Goal: Task Accomplishment & Management: Complete application form

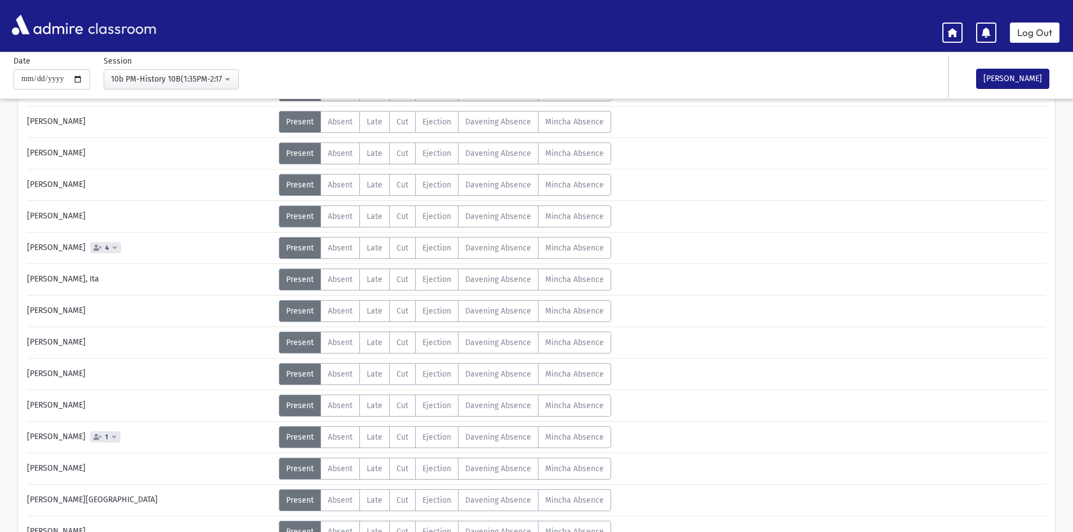
scroll to position [169, 0]
click at [349, 257] on label "Absent A" at bounding box center [339, 248] width 39 height 22
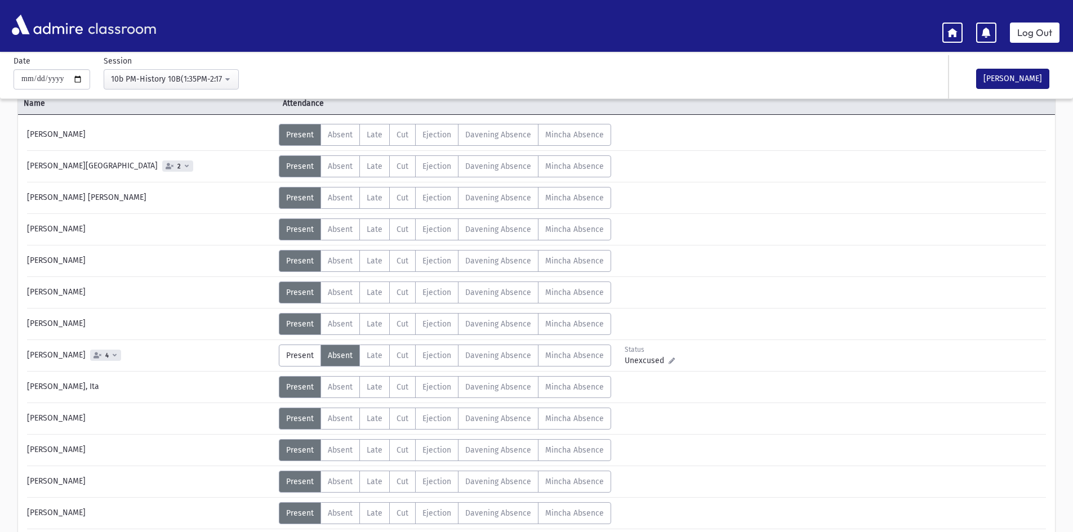
scroll to position [0, 0]
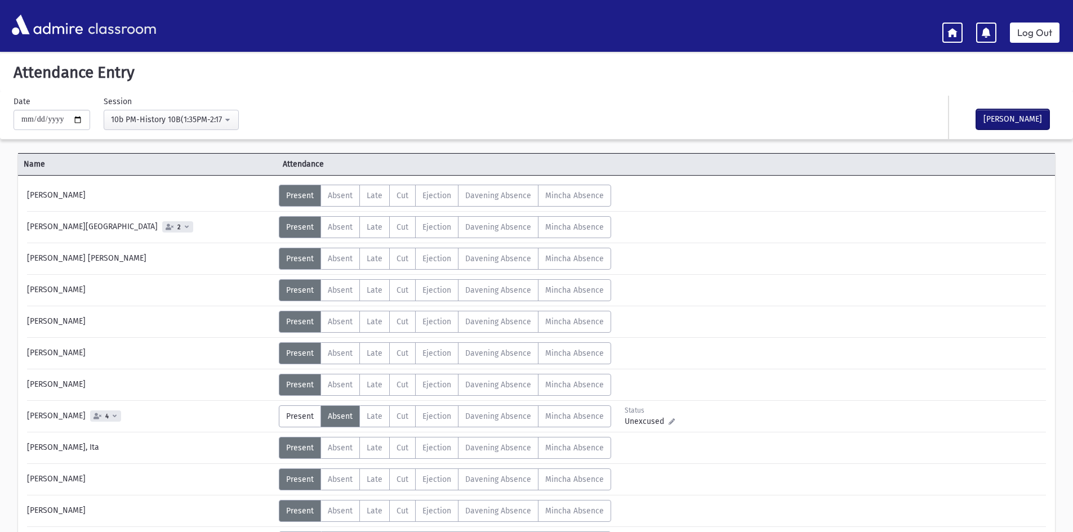
click at [1031, 123] on button "[PERSON_NAME]" at bounding box center [1012, 119] width 73 height 20
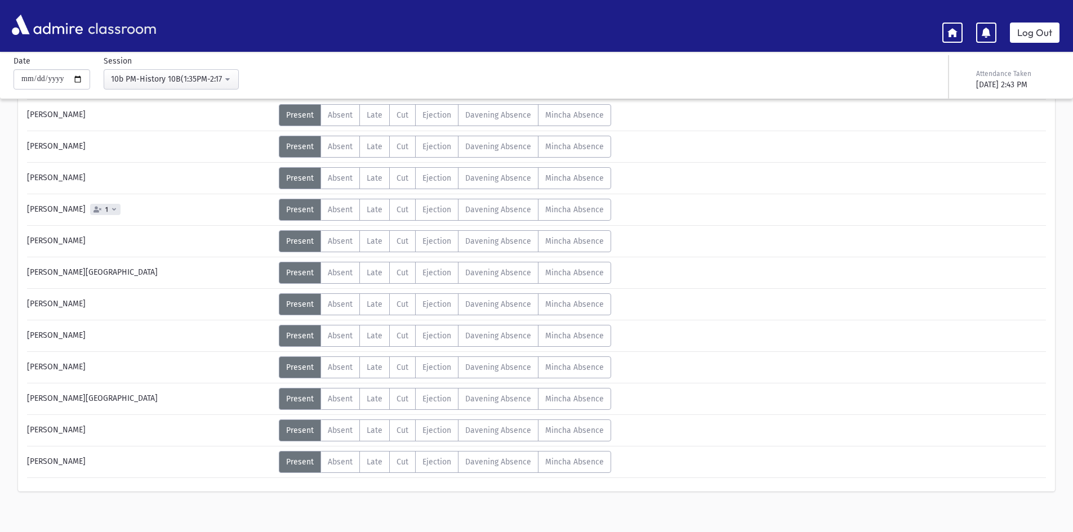
scroll to position [406, 0]
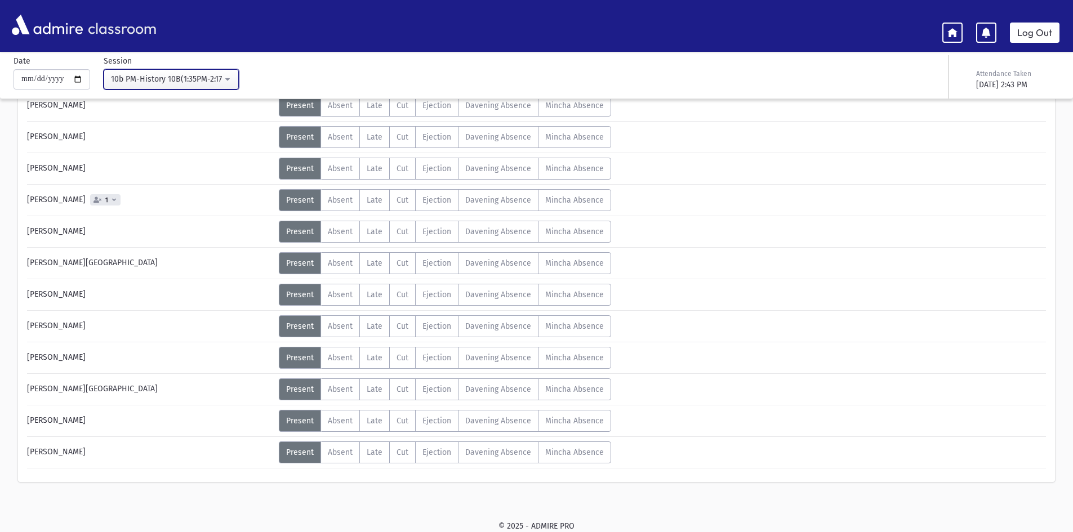
click at [145, 71] on button "10b PM-History 10B(1:35PM-2:17PM)" at bounding box center [171, 79] width 135 height 20
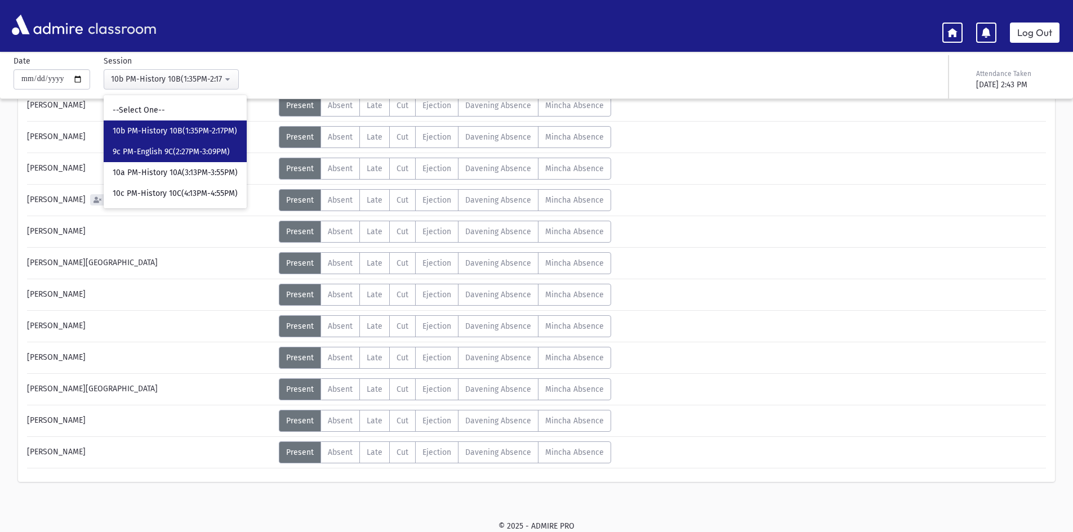
click at [156, 156] on span "9c PM-English 9C(2:27PM-3:09PM)" at bounding box center [171, 151] width 117 height 11
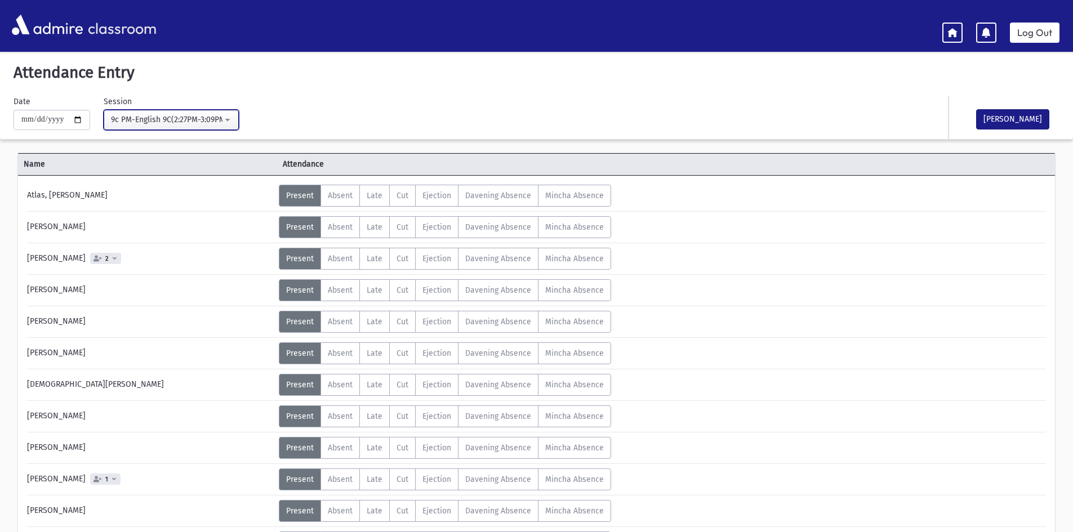
click at [179, 126] on button "9c PM-English 9C(2:27PM-3:09PM)" at bounding box center [171, 120] width 135 height 20
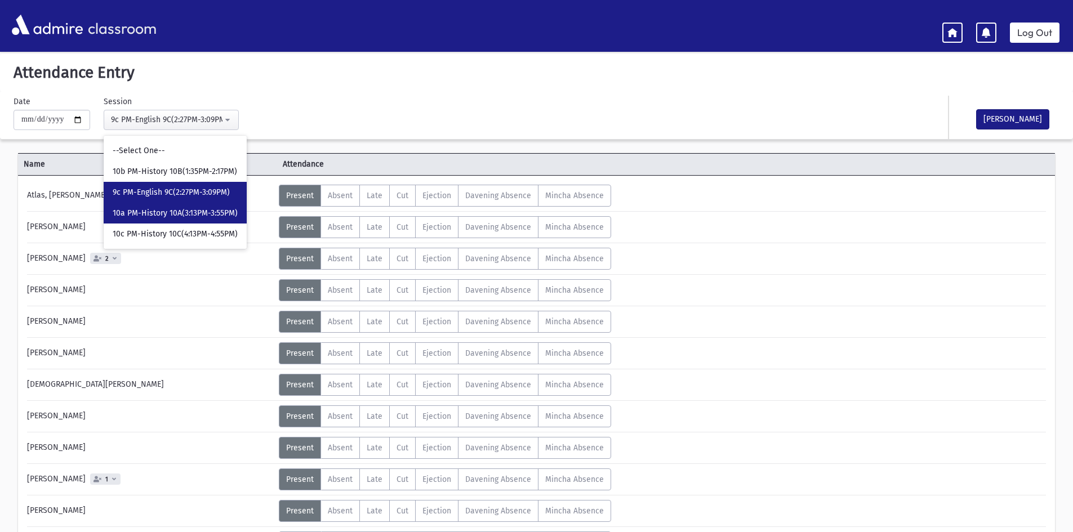
click at [187, 208] on span "10a PM-History 10A(3:13PM-3:55PM)" at bounding box center [175, 213] width 125 height 11
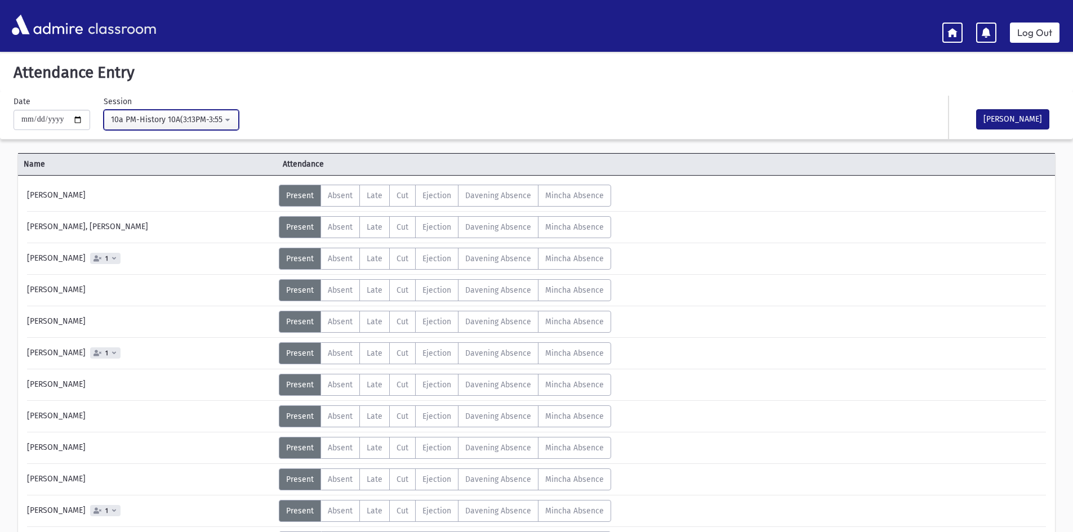
click at [202, 130] on button "10a PM-History 10A(3:13PM-3:55PM)" at bounding box center [171, 120] width 135 height 20
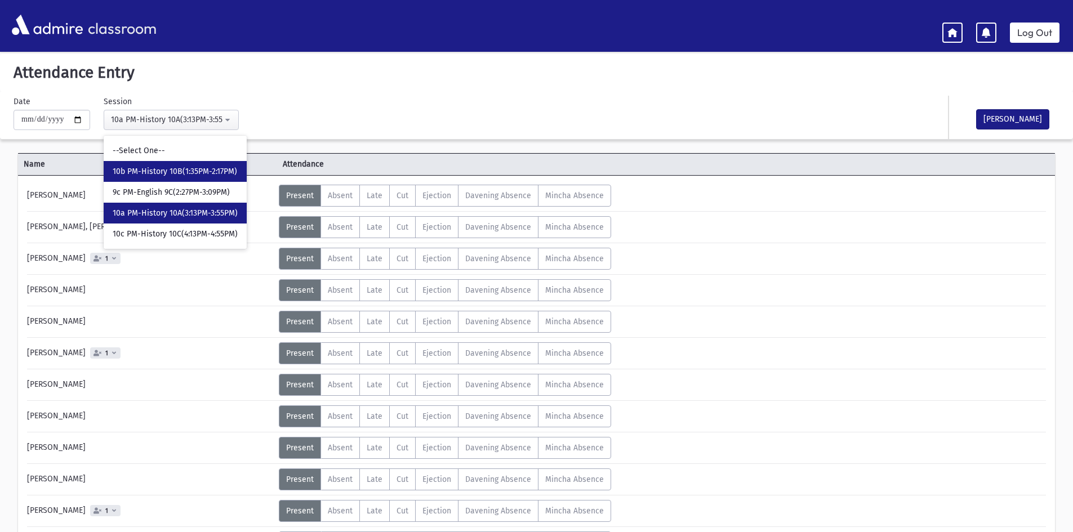
click at [210, 175] on span "10b PM-History 10B(1:35PM-2:17PM)" at bounding box center [175, 171] width 124 height 11
select select "****"
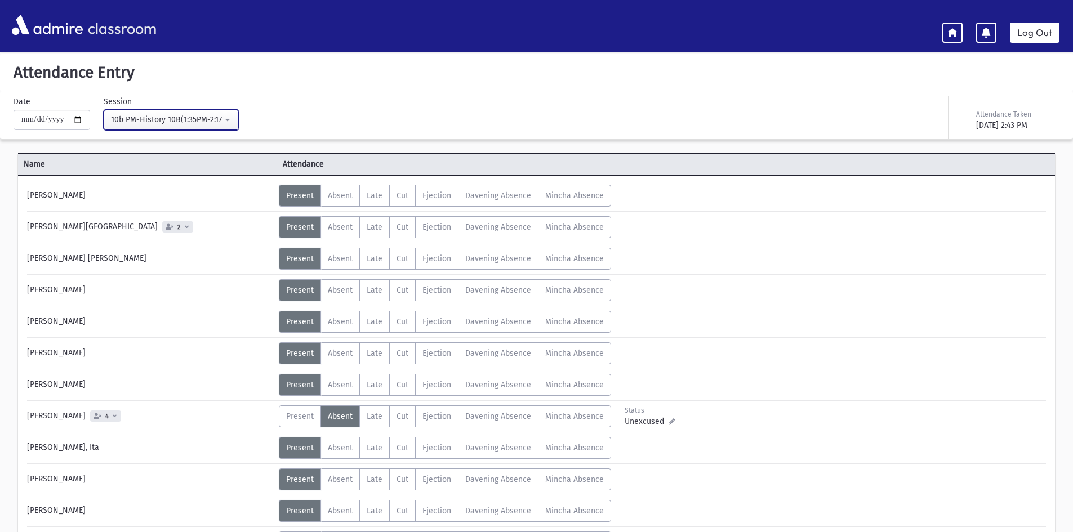
click at [188, 119] on div "10b PM-History 10B(1:35PM-2:17PM)" at bounding box center [167, 120] width 112 height 12
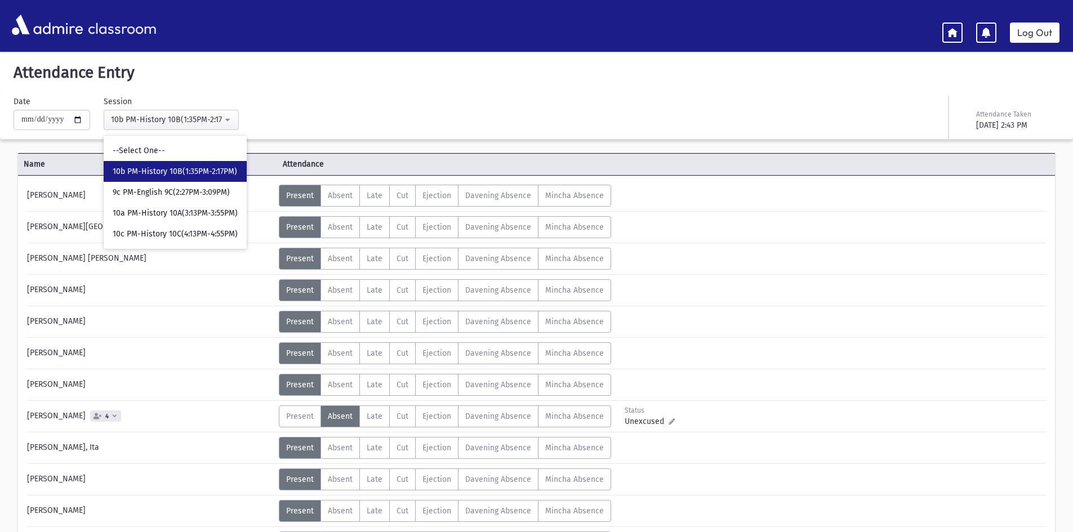
click at [327, 90] on div "Attendance Entry Missing Attendance History" at bounding box center [536, 72] width 1073 height 37
